Goal: Transaction & Acquisition: Purchase product/service

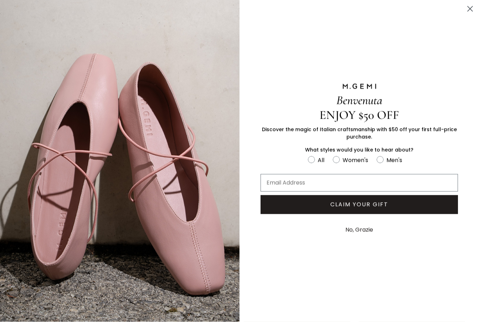
scroll to position [291, 0]
click at [471, 11] on circle "Close dialog" at bounding box center [471, 9] width 12 height 12
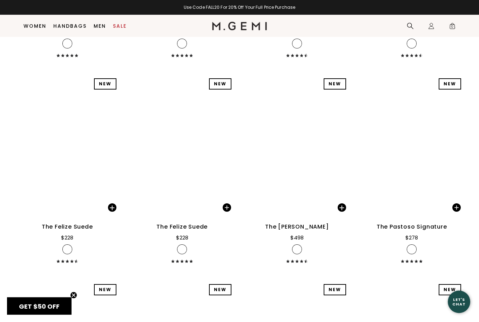
scroll to position [7133, 0]
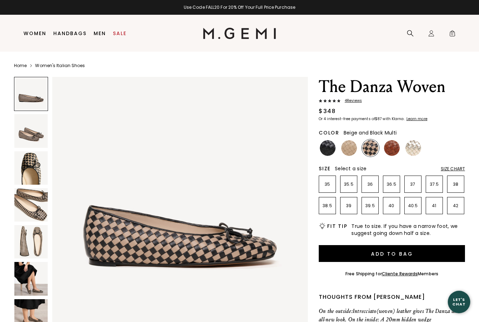
click at [24, 133] on img at bounding box center [30, 130] width 33 height 33
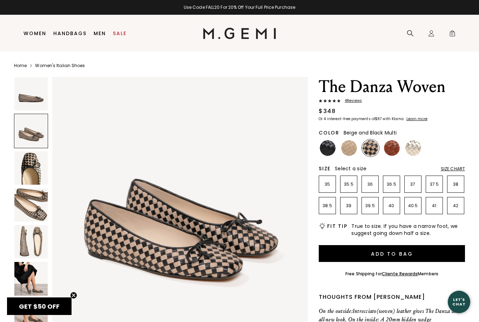
click at [31, 236] on img at bounding box center [30, 241] width 33 height 33
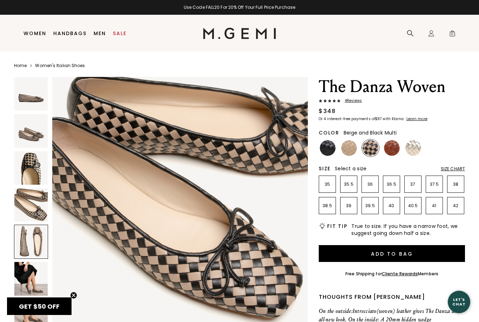
scroll to position [1051, 0]
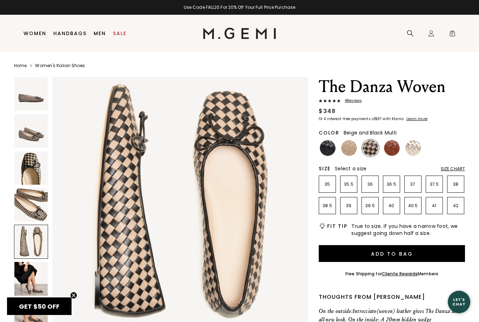
click at [27, 276] on img at bounding box center [30, 278] width 33 height 33
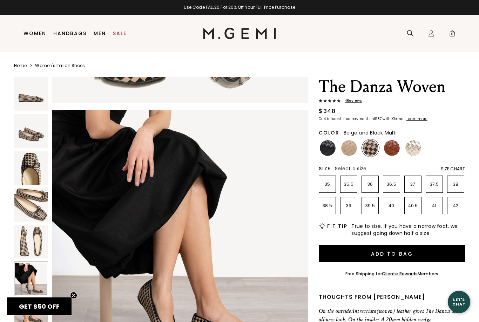
scroll to position [1314, 0]
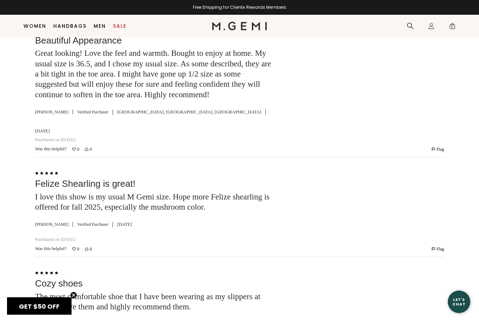
scroll to position [1589, 0]
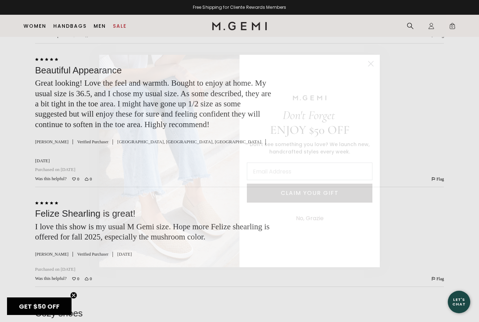
click at [39, 113] on div "Close dialog Don't Forget ENJOY $50 OFF Don’t see something you love? We launch…" at bounding box center [239, 161] width 479 height 322
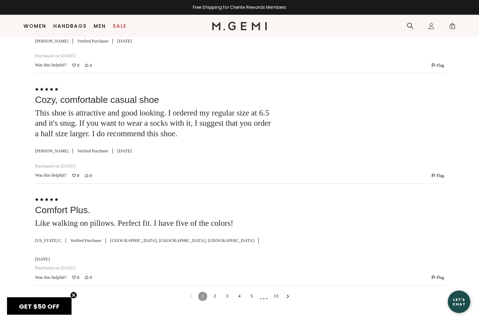
scroll to position [2066, 0]
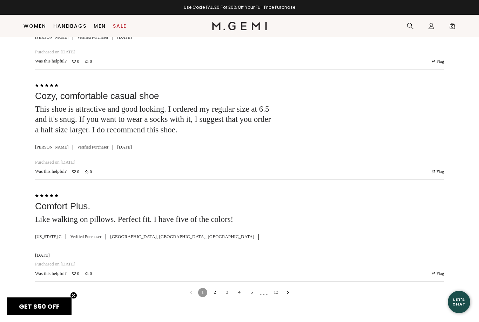
click at [216, 288] on link "2" at bounding box center [215, 292] width 9 height 9
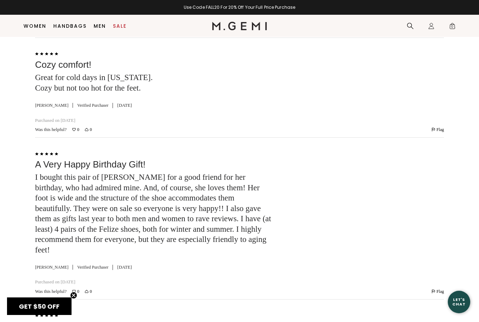
scroll to position [1219, 0]
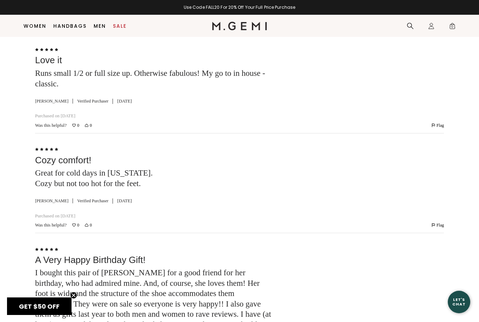
click at [82, 120] on div "Close dialog Still Looking? Unlock $50 Off Enjoy a gift from us on your first f…" at bounding box center [239, 161] width 479 height 322
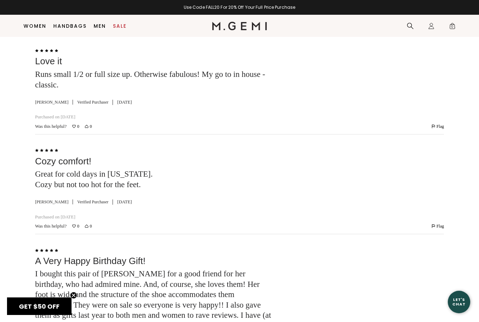
scroll to position [1216, 0]
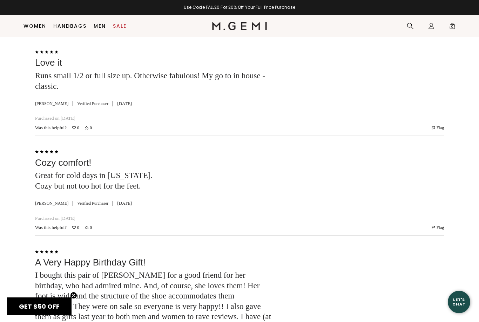
click at [75, 127] on div "Rated 5 out of 5 Love it Runs small 1/2 or full size up. Otherwise fabulous! My…" at bounding box center [239, 86] width 409 height 100
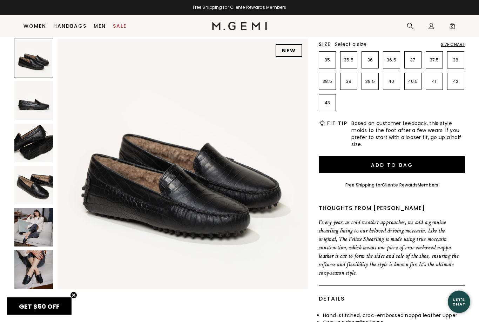
scroll to position [109, 0]
click at [30, 261] on img at bounding box center [33, 269] width 39 height 39
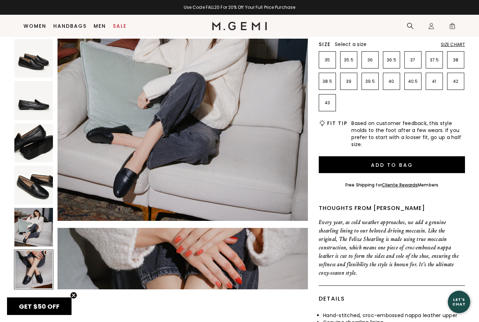
scroll to position [1288, 0]
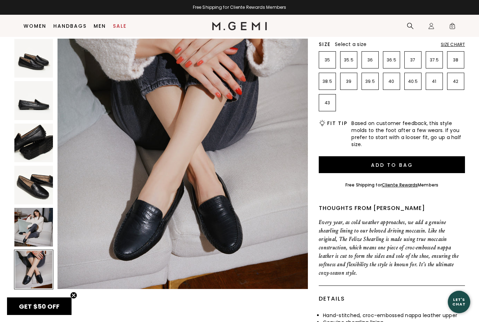
click at [26, 200] on img at bounding box center [33, 185] width 39 height 39
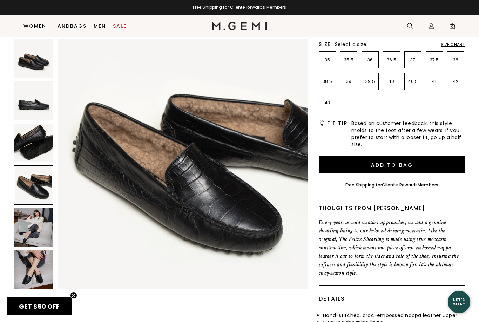
click at [31, 220] on img at bounding box center [33, 227] width 39 height 39
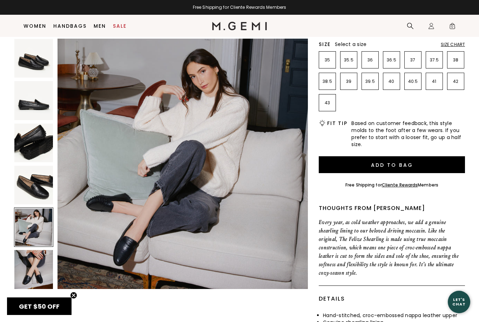
click at [32, 272] on img at bounding box center [33, 269] width 39 height 39
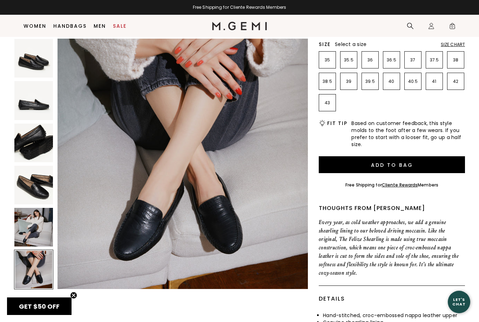
click at [28, 212] on img at bounding box center [33, 227] width 39 height 39
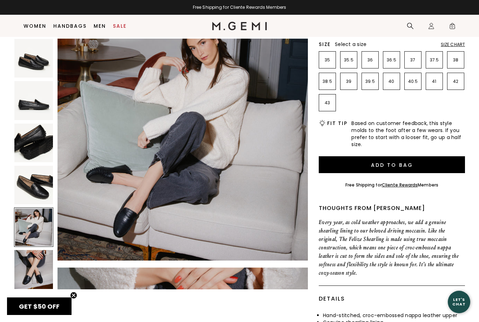
scroll to position [1030, 0]
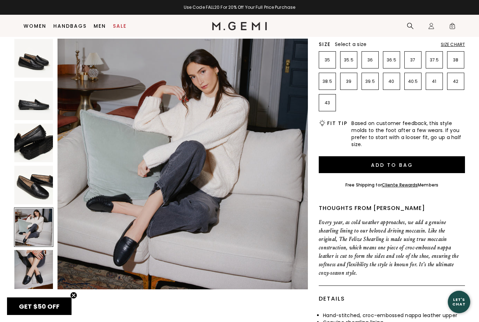
click at [30, 199] on img at bounding box center [33, 185] width 39 height 39
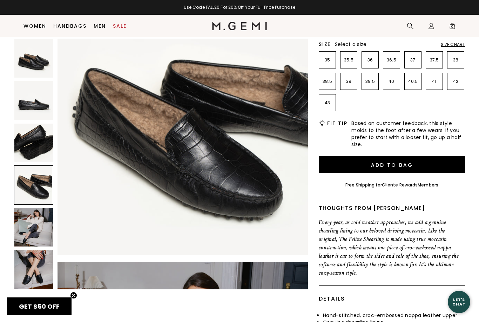
scroll to position [772, 0]
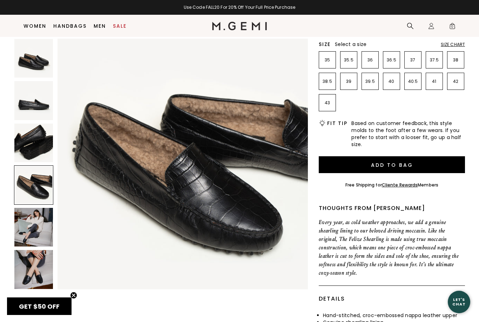
click at [37, 228] on img at bounding box center [33, 227] width 39 height 39
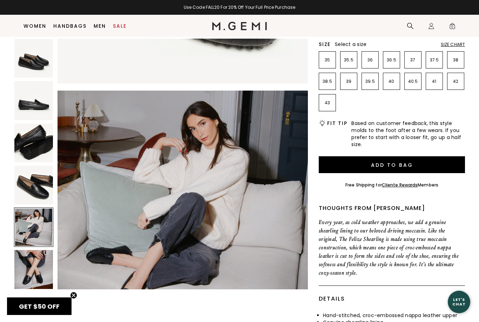
scroll to position [1030, 0]
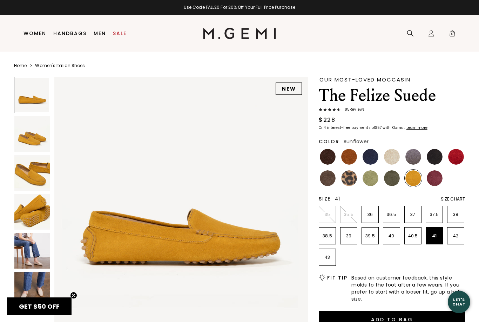
click at [432, 237] on p "41" at bounding box center [434, 236] width 16 height 6
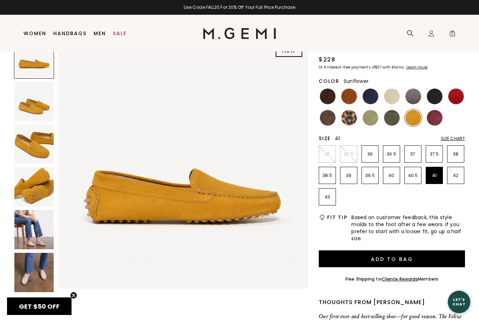
scroll to position [67, 0]
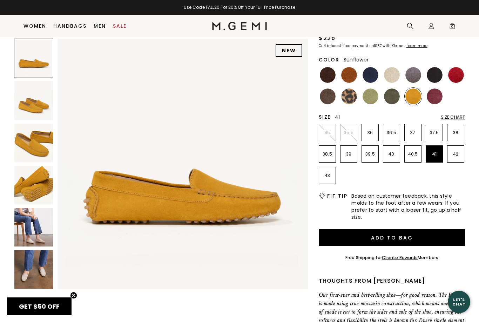
click at [377, 234] on button "Add to Bag" at bounding box center [392, 237] width 146 height 17
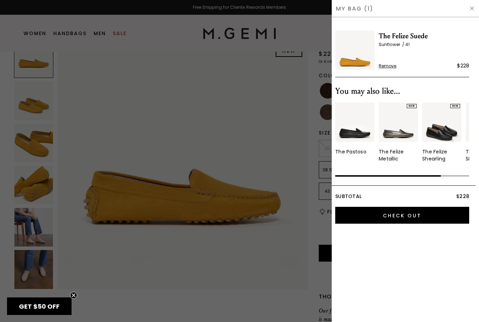
scroll to position [0, 0]
click at [323, 186] on div at bounding box center [239, 161] width 479 height 322
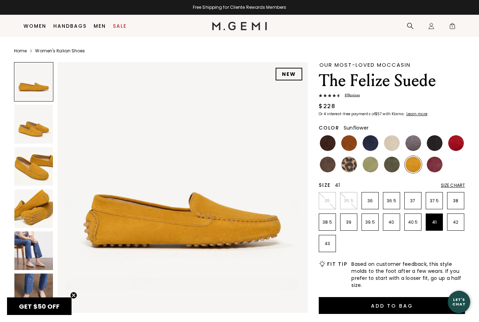
scroll to position [67, 0]
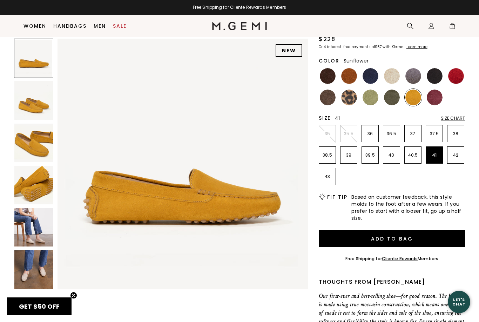
click at [390, 94] on img at bounding box center [392, 97] width 16 height 16
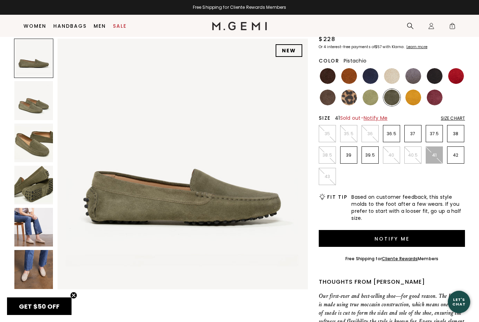
click at [365, 100] on img at bounding box center [371, 97] width 16 height 16
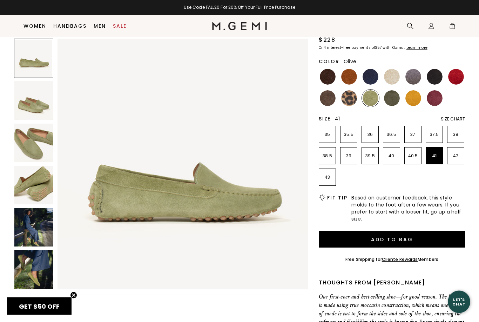
scroll to position [66, 0]
click at [394, 103] on img at bounding box center [392, 98] width 16 height 16
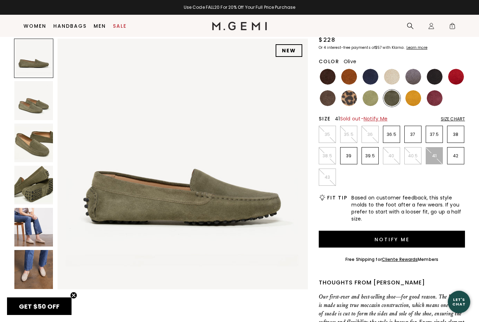
click at [25, 134] on img at bounding box center [33, 143] width 39 height 39
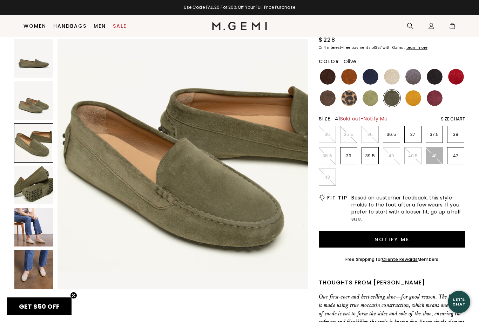
click at [24, 102] on img at bounding box center [33, 100] width 39 height 39
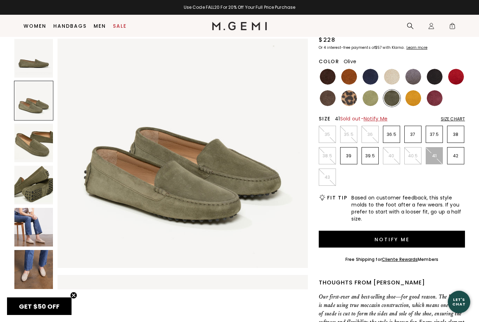
scroll to position [258, 0]
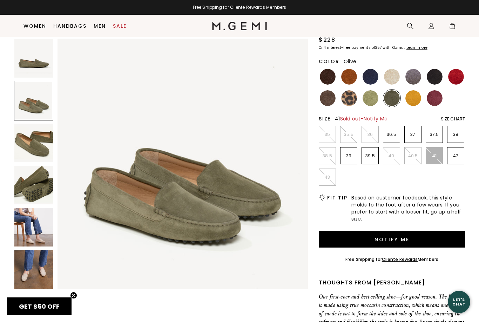
click at [327, 74] on img at bounding box center [328, 77] width 16 height 16
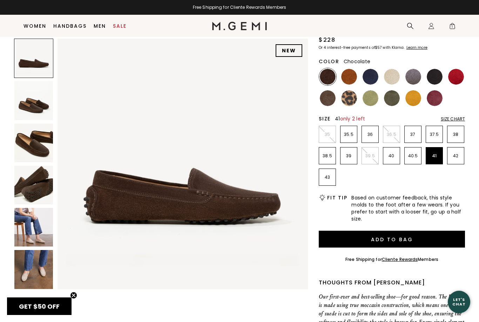
click at [369, 81] on img at bounding box center [371, 77] width 16 height 16
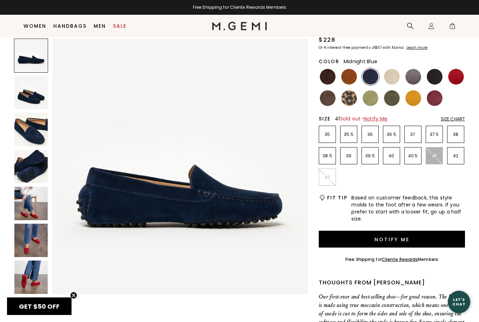
click at [393, 79] on img at bounding box center [392, 77] width 16 height 16
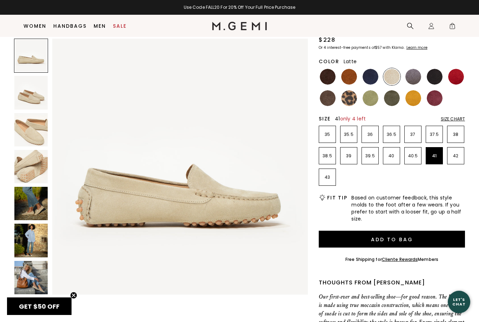
click at [409, 77] on img at bounding box center [414, 77] width 16 height 16
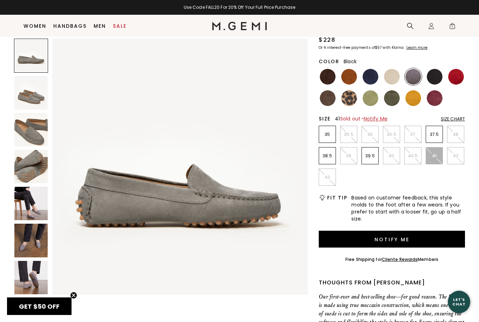
click at [435, 80] on img at bounding box center [435, 77] width 16 height 16
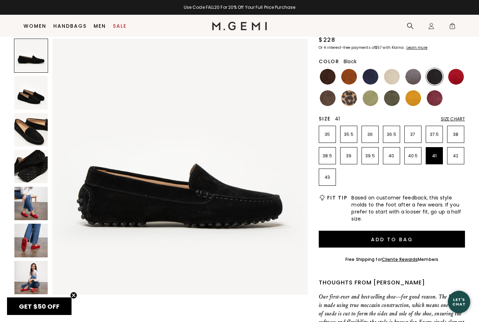
click at [327, 79] on img at bounding box center [328, 77] width 16 height 16
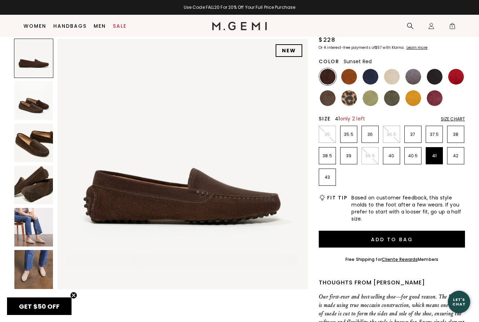
click at [456, 81] on img at bounding box center [457, 77] width 16 height 16
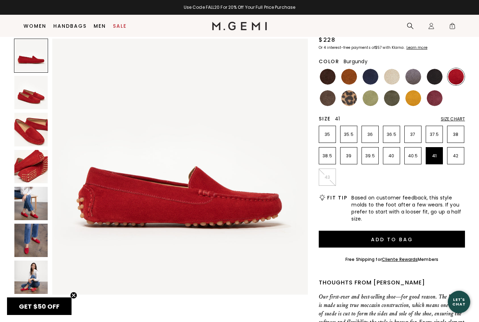
click at [430, 105] on div at bounding box center [434, 97] width 17 height 17
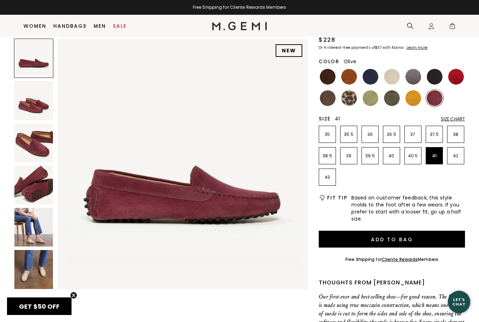
click at [386, 97] on img at bounding box center [392, 98] width 16 height 16
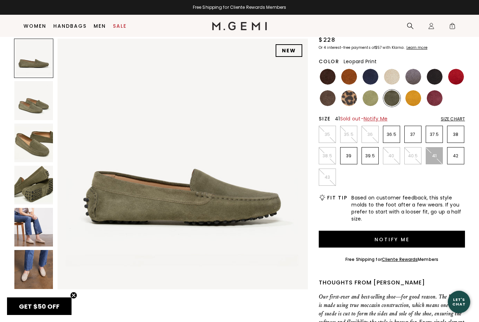
click at [349, 98] on img at bounding box center [349, 98] width 16 height 16
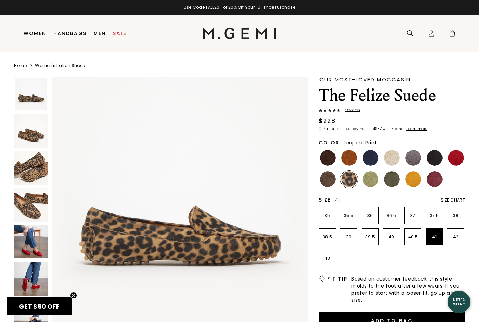
click at [451, 32] on span "1" at bounding box center [452, 34] width 7 height 7
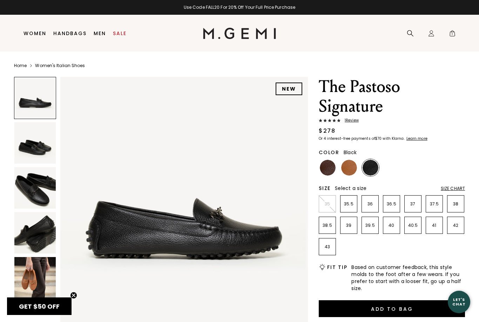
click at [28, 178] on img at bounding box center [34, 187] width 41 height 41
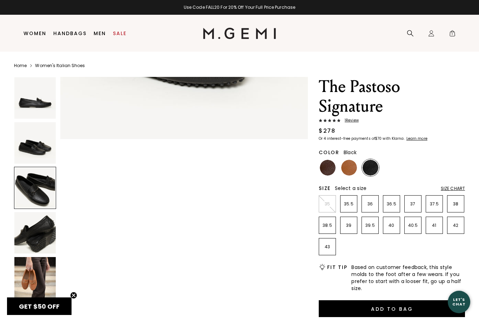
scroll to position [510, 0]
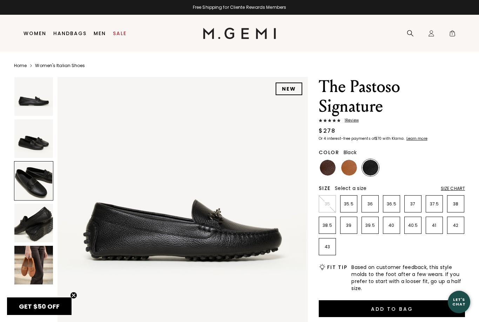
click at [450, 36] on span "1" at bounding box center [452, 34] width 7 height 7
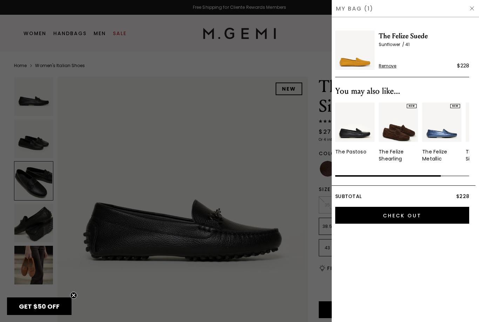
click at [383, 213] on input "Check Out" at bounding box center [403, 215] width 134 height 17
